Goal: Find specific page/section: Find specific page/section

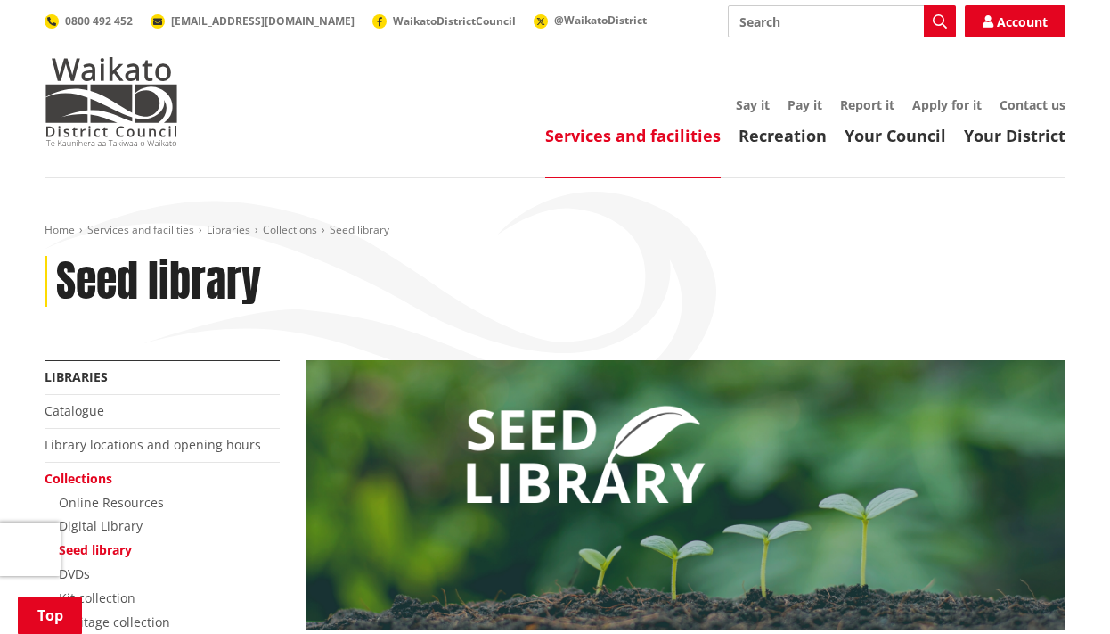
scroll to position [446, 0]
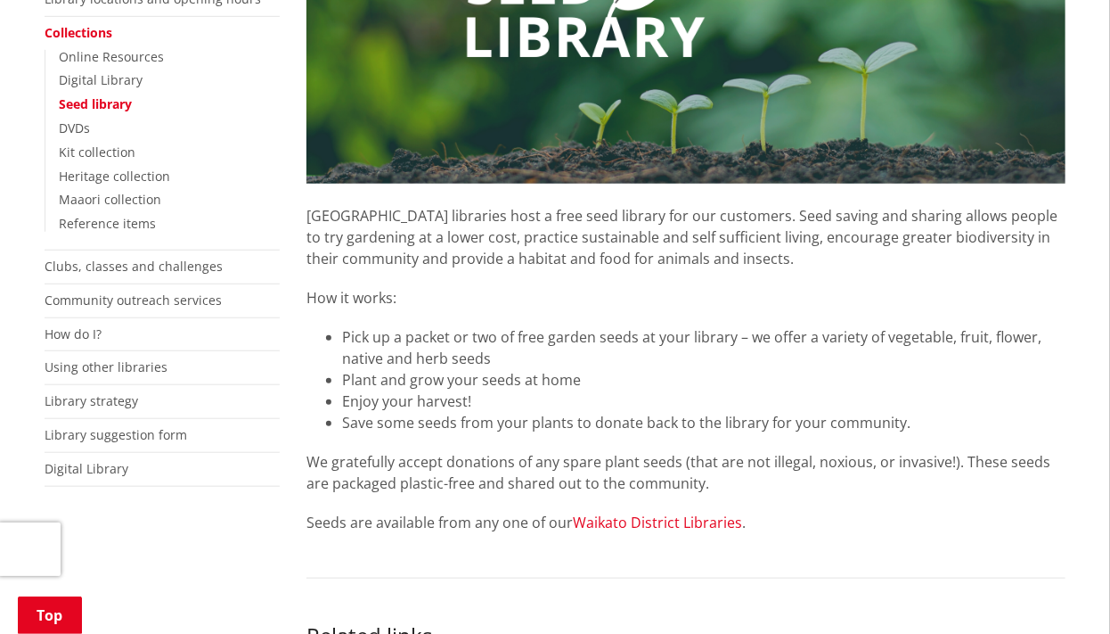
click at [652, 520] on link "Waikato District Libraries" at bounding box center [657, 522] width 169 height 20
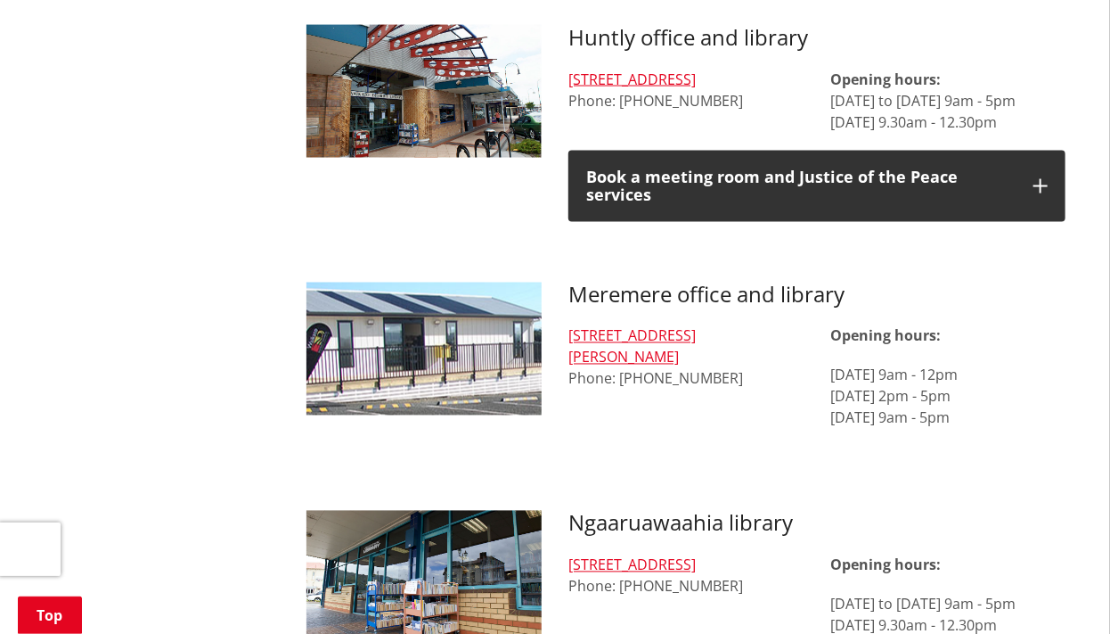
scroll to position [1188, 0]
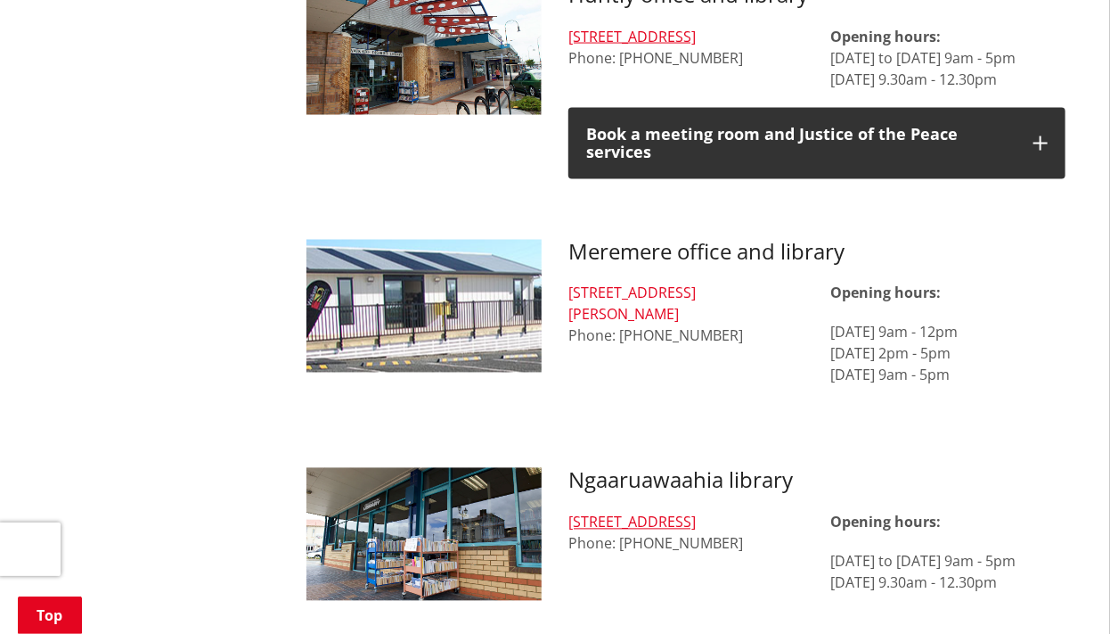
drag, startPoint x: 801, startPoint y: 275, endPoint x: 571, endPoint y: 268, distance: 230.0
click at [571, 283] on div "[STREET_ADDRESS][PERSON_NAME] Phone: [PHONE_NUMBER]" at bounding box center [686, 315] width 235 height 64
copy link "[STREET_ADDRESS][PERSON_NAME]"
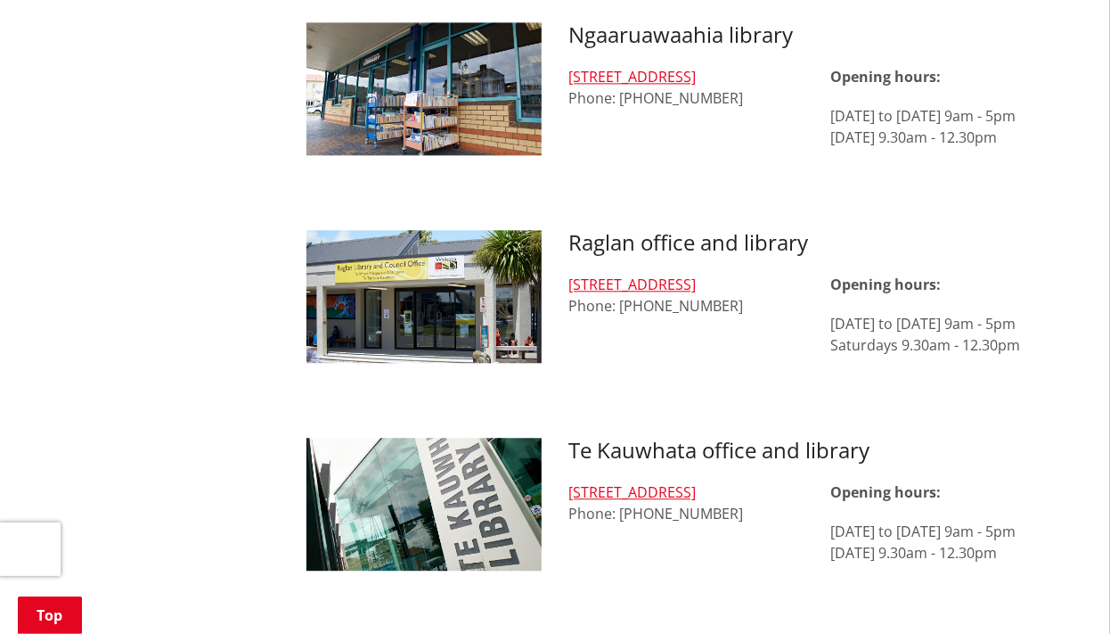
scroll to position [1782, 0]
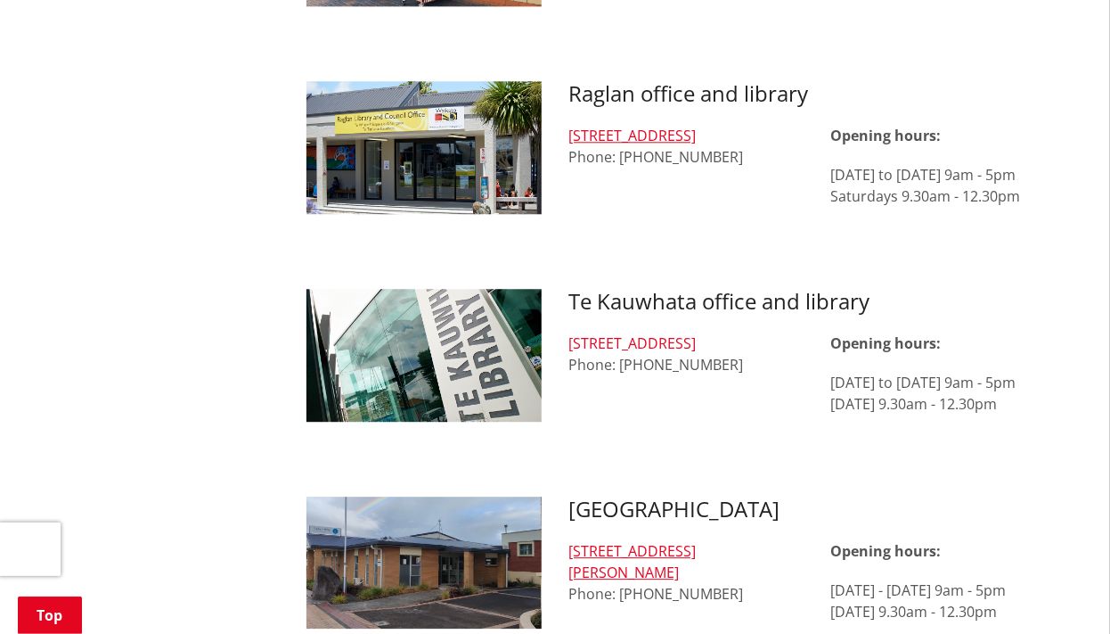
drag, startPoint x: 762, startPoint y: 325, endPoint x: 569, endPoint y: 315, distance: 192.8
click at [569, 332] on div "[STREET_ADDRESS] Phone: [PHONE_NUMBER]" at bounding box center [686, 353] width 235 height 43
copy link "[STREET_ADDRESS]"
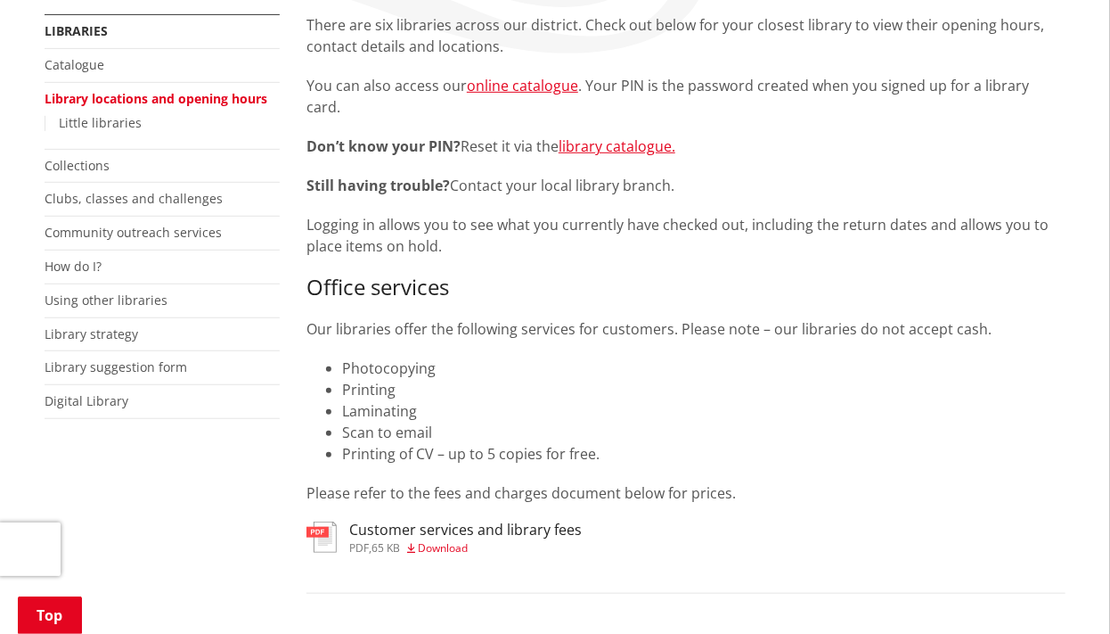
scroll to position [297, 0]
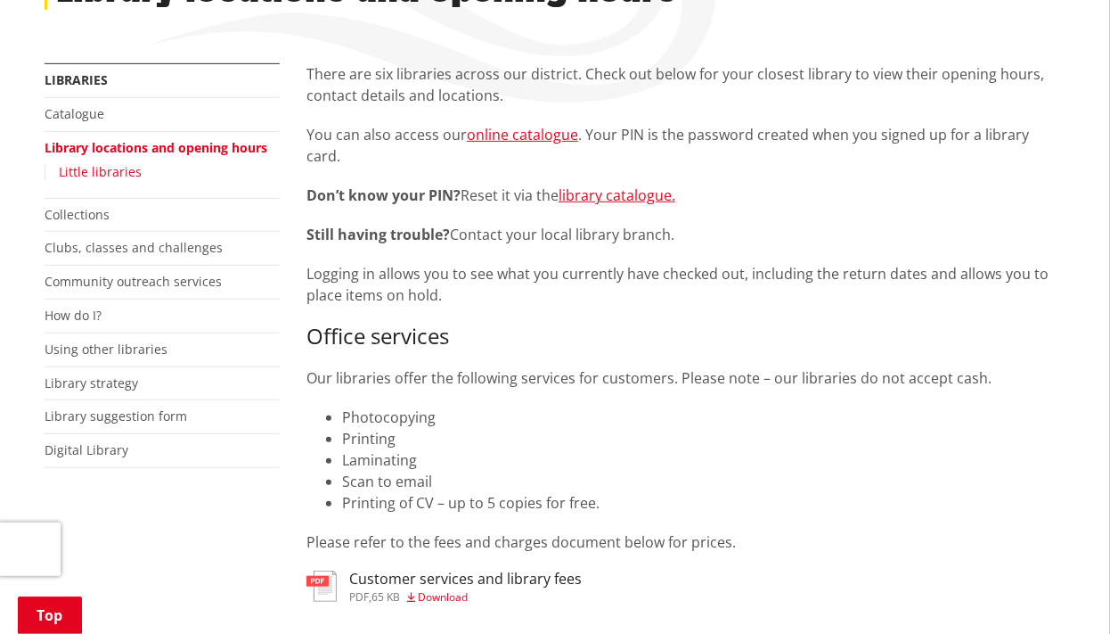
click at [118, 176] on link "Little libraries" at bounding box center [100, 171] width 83 height 17
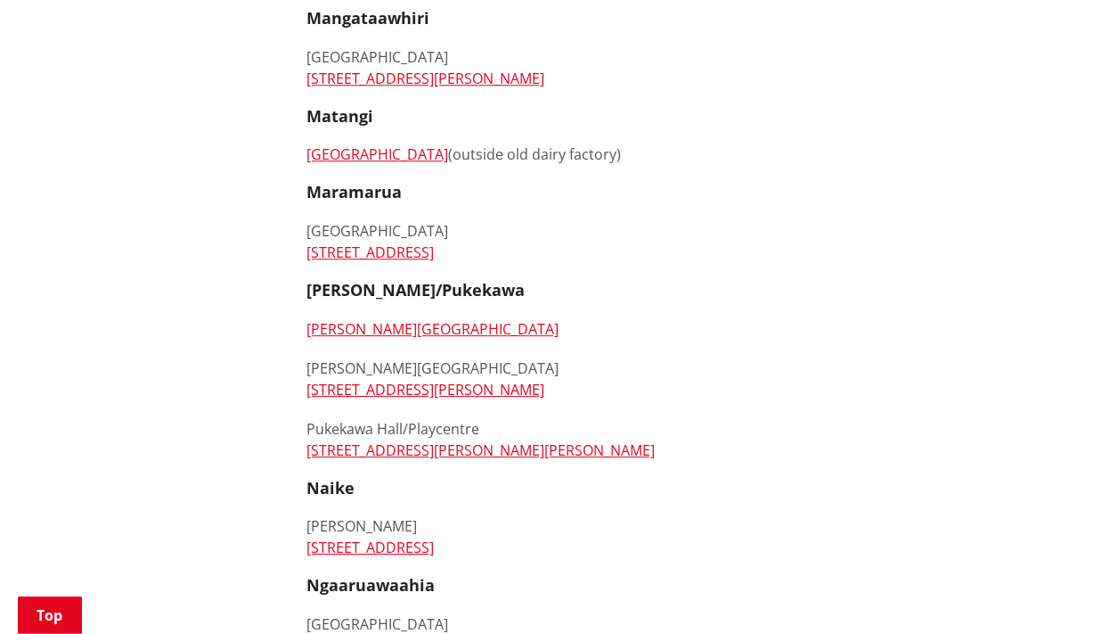
scroll to position [1930, 0]
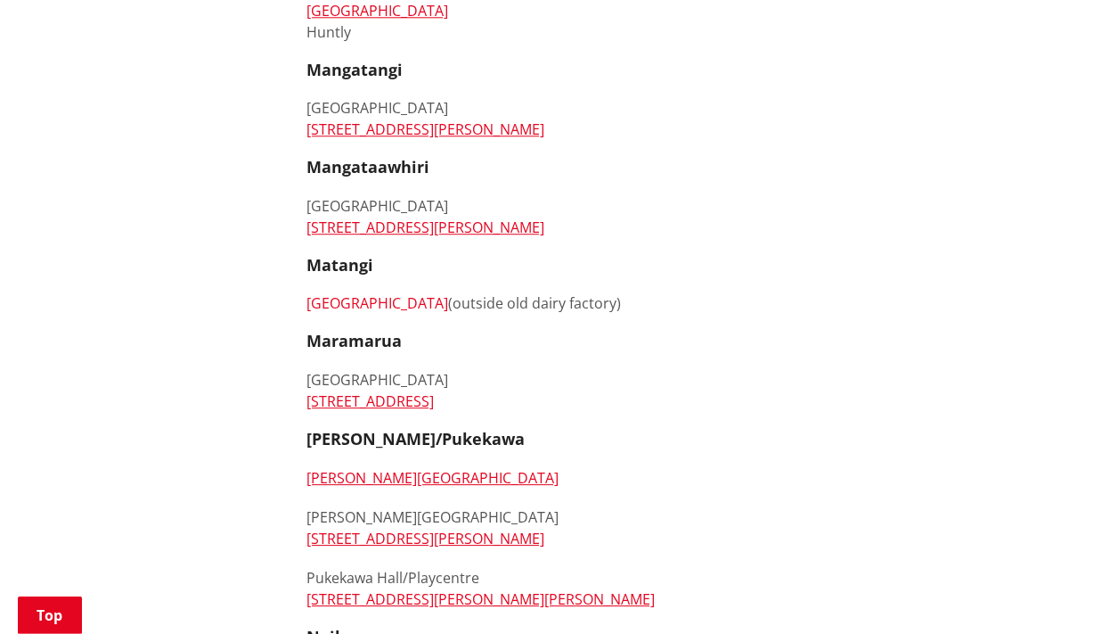
click at [334, 307] on link "Matangi Village" at bounding box center [378, 303] width 142 height 20
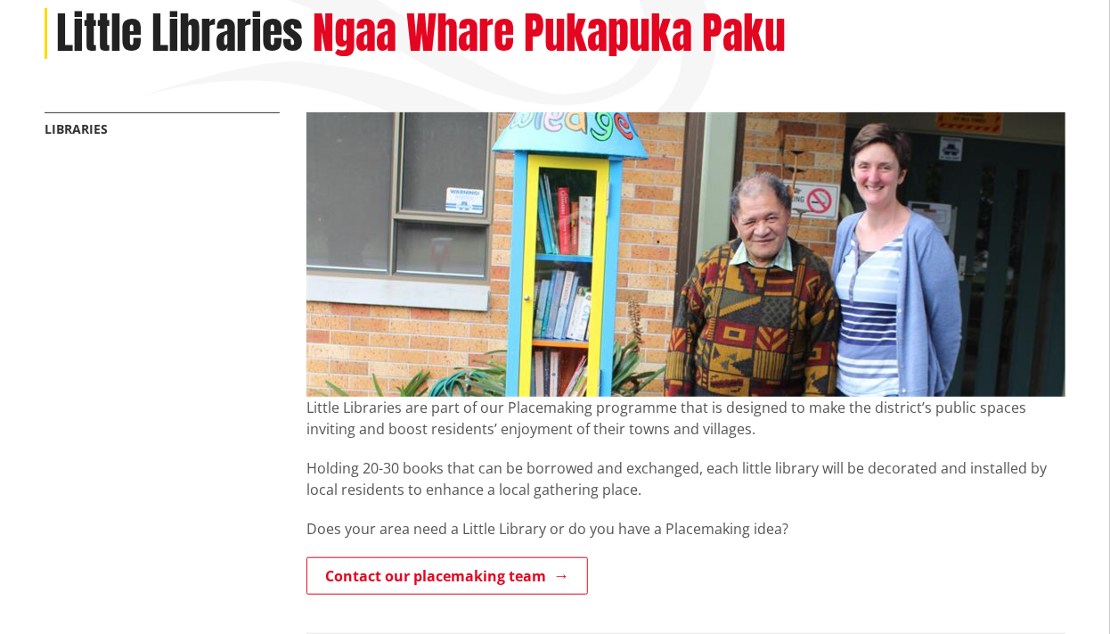
scroll to position [446, 0]
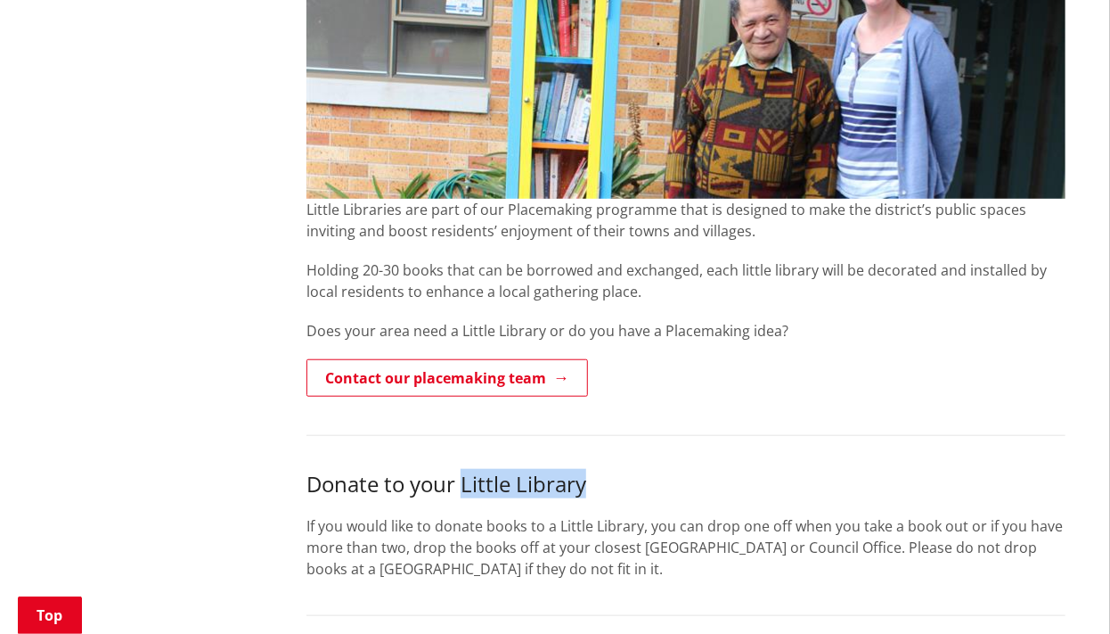
drag, startPoint x: 594, startPoint y: 483, endPoint x: 463, endPoint y: 488, distance: 131.1
click at [463, 488] on h3 "Donate to your Little Library" at bounding box center [686, 484] width 759 height 26
copy h3 "Little Library"
